Goal: Check status

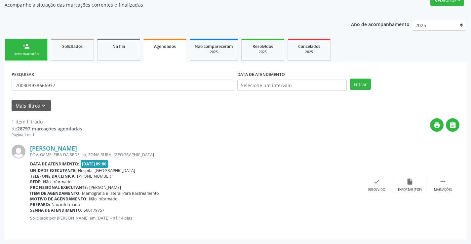
scroll to position [60, 0]
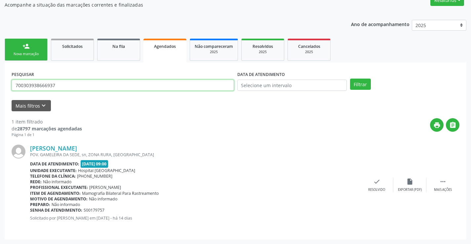
drag, startPoint x: 15, startPoint y: 85, endPoint x: 77, endPoint y: 89, distance: 62.5
click at [77, 89] on input "700303938666937" at bounding box center [123, 85] width 222 height 11
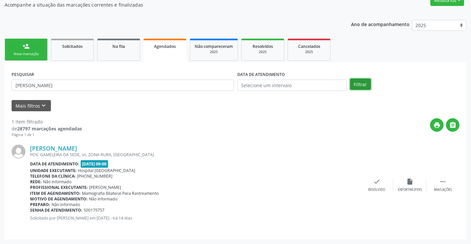
click at [358, 86] on button "Filtrar" at bounding box center [360, 84] width 21 height 11
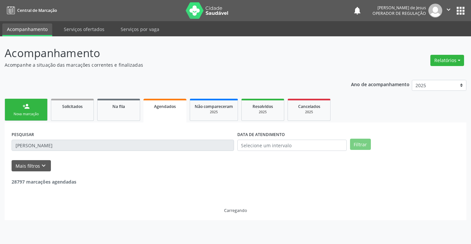
scroll to position [0, 0]
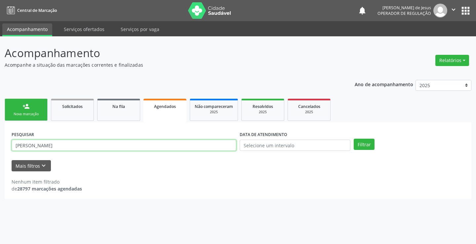
click at [19, 148] on input "[PERSON_NAME]" at bounding box center [124, 145] width 225 height 11
type input "[PERSON_NAME]"
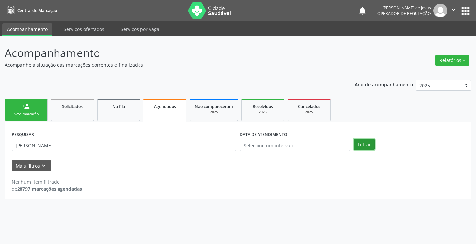
click at [364, 147] on button "Filtrar" at bounding box center [364, 144] width 21 height 11
click at [361, 146] on button "Filtrar" at bounding box center [364, 144] width 21 height 11
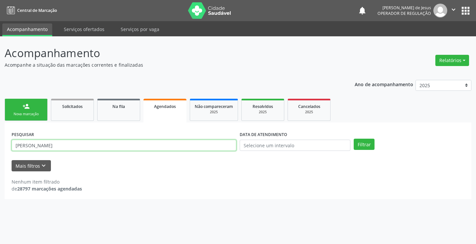
click at [156, 140] on input "[PERSON_NAME]" at bounding box center [124, 145] width 225 height 11
click at [354, 139] on button "Filtrar" at bounding box center [364, 144] width 21 height 11
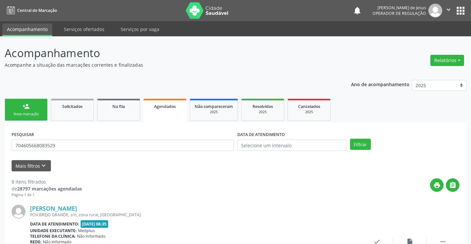
click at [160, 108] on span "Agendados" at bounding box center [165, 107] width 22 height 6
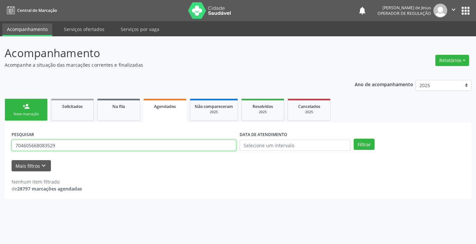
click at [164, 146] on input "704605668083529" at bounding box center [124, 145] width 225 height 11
type input "7"
type input "706808244131426"
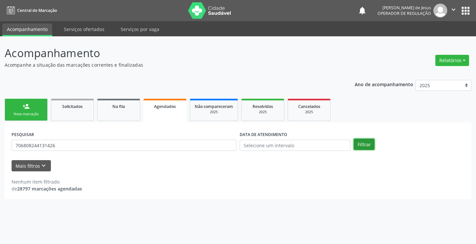
click at [365, 147] on button "Filtrar" at bounding box center [364, 144] width 21 height 11
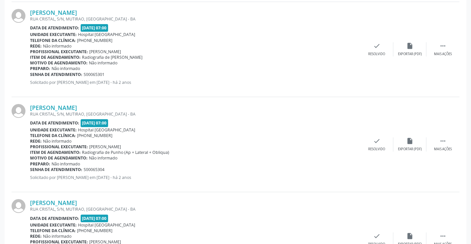
scroll to position [441, 0]
